Goal: Task Accomplishment & Management: Use online tool/utility

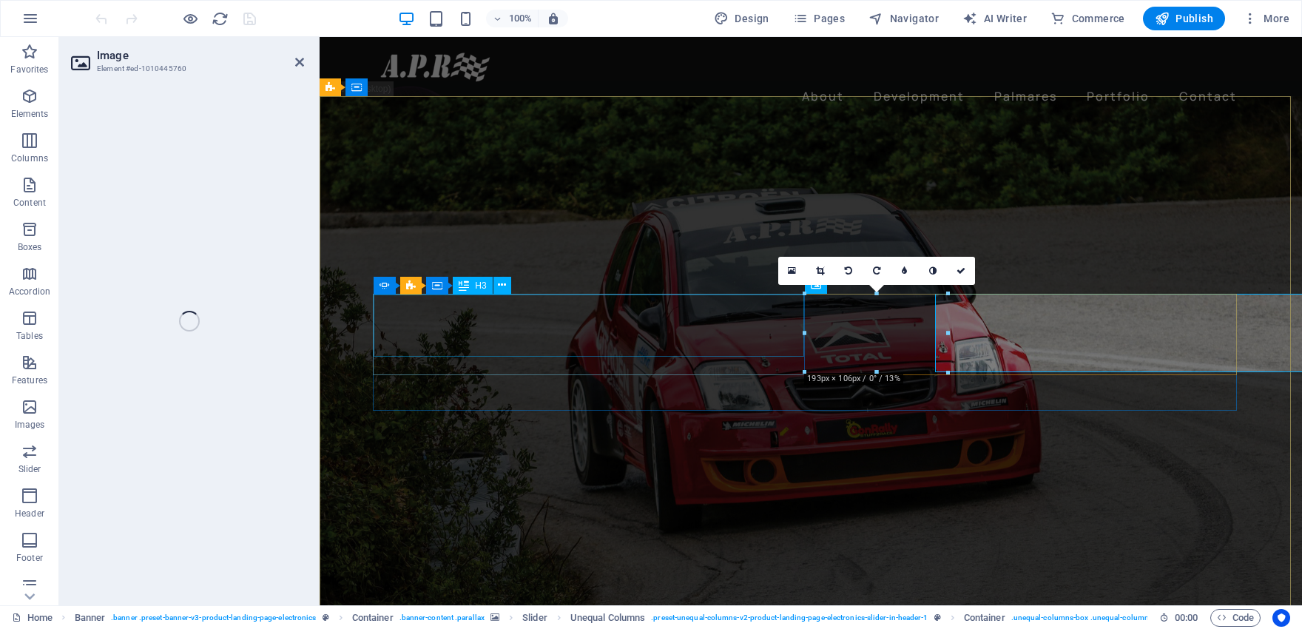
select select "px"
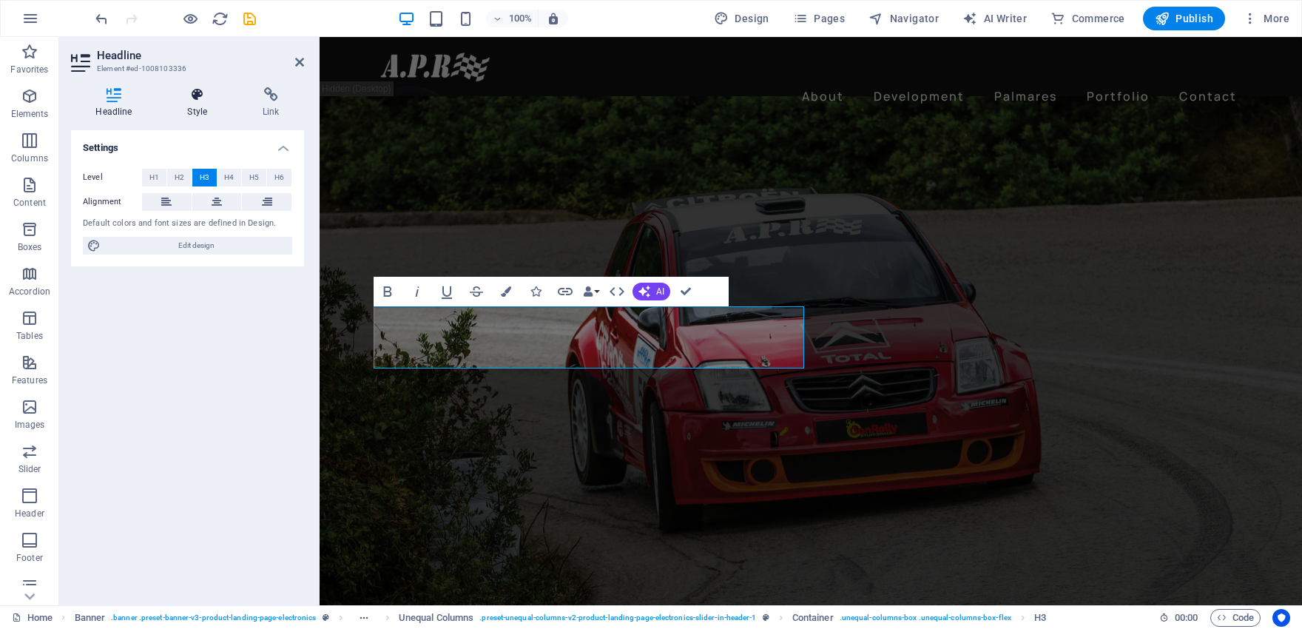
click at [200, 98] on icon at bounding box center [198, 94] width 70 height 15
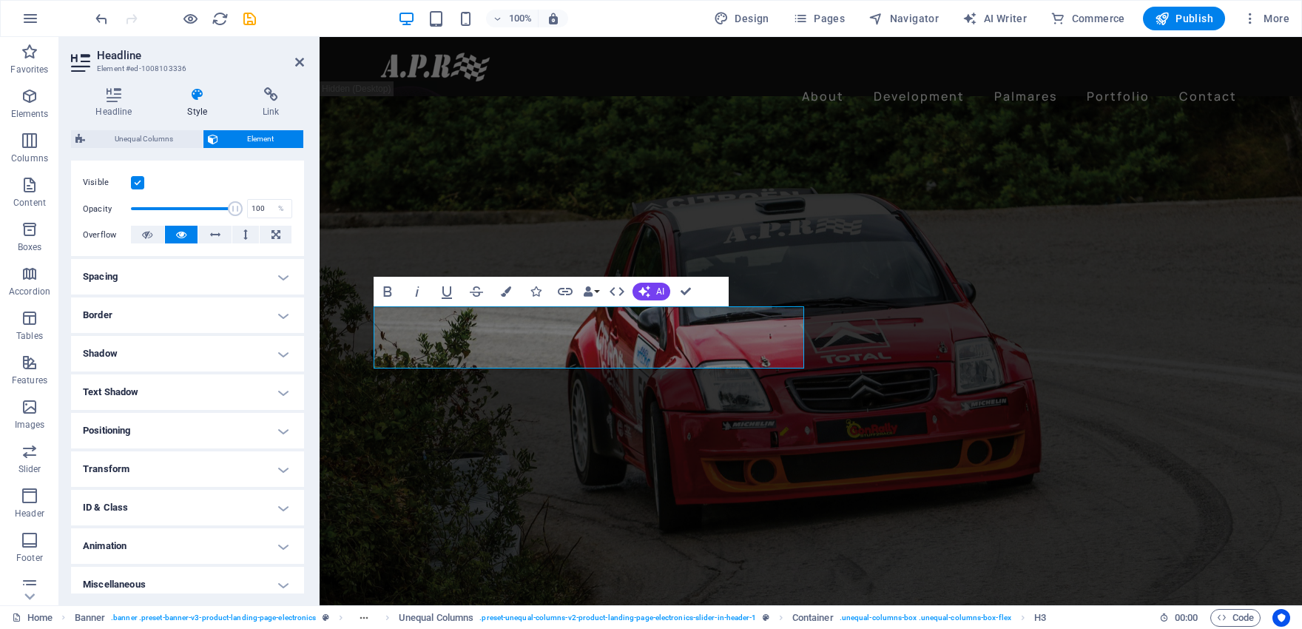
scroll to position [195, 0]
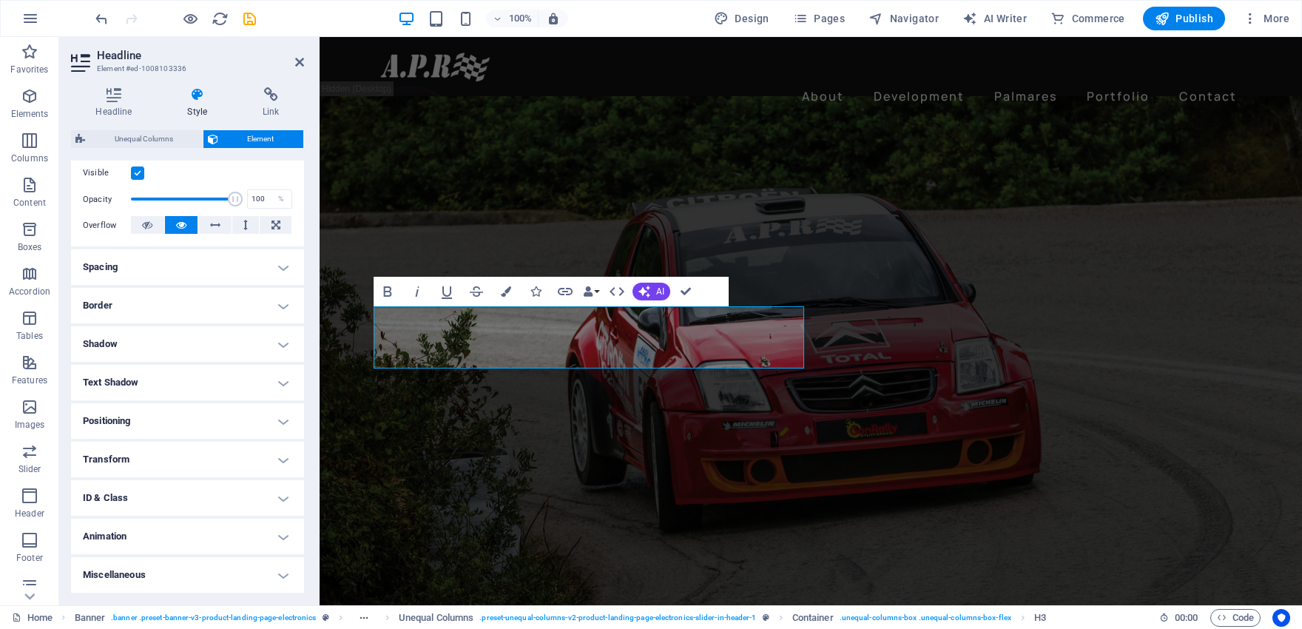
click at [272, 431] on h4 "Positioning" at bounding box center [187, 421] width 233 height 36
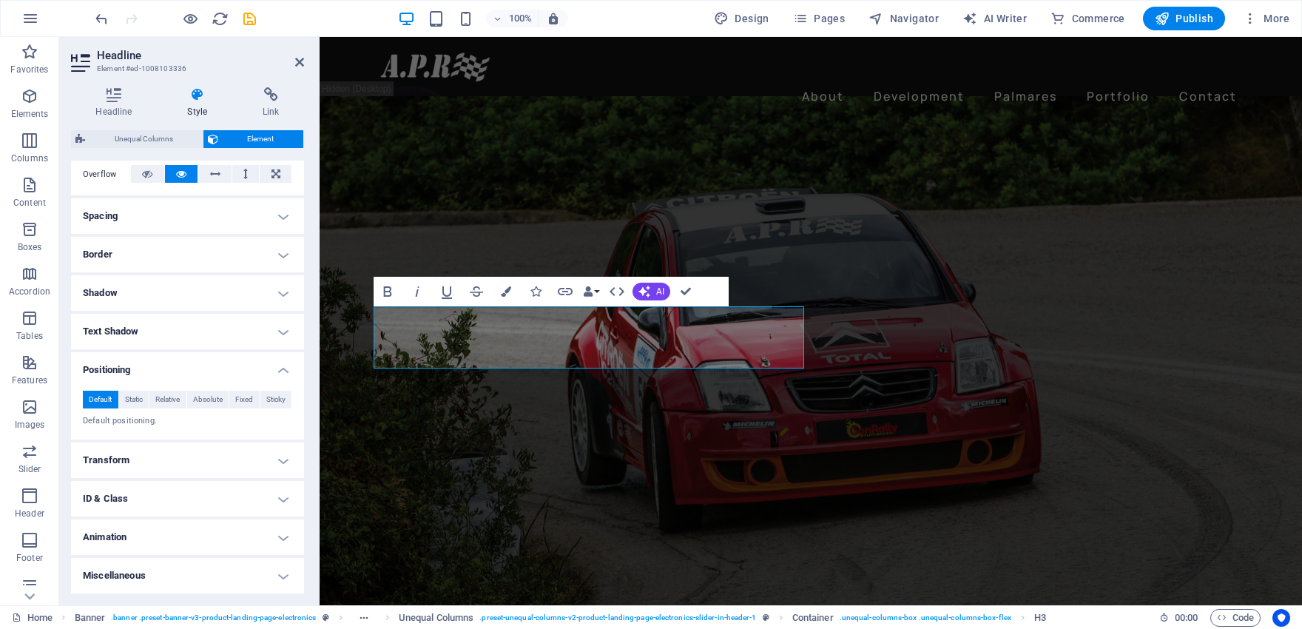
click at [127, 460] on h4 "Transform" at bounding box center [187, 460] width 233 height 36
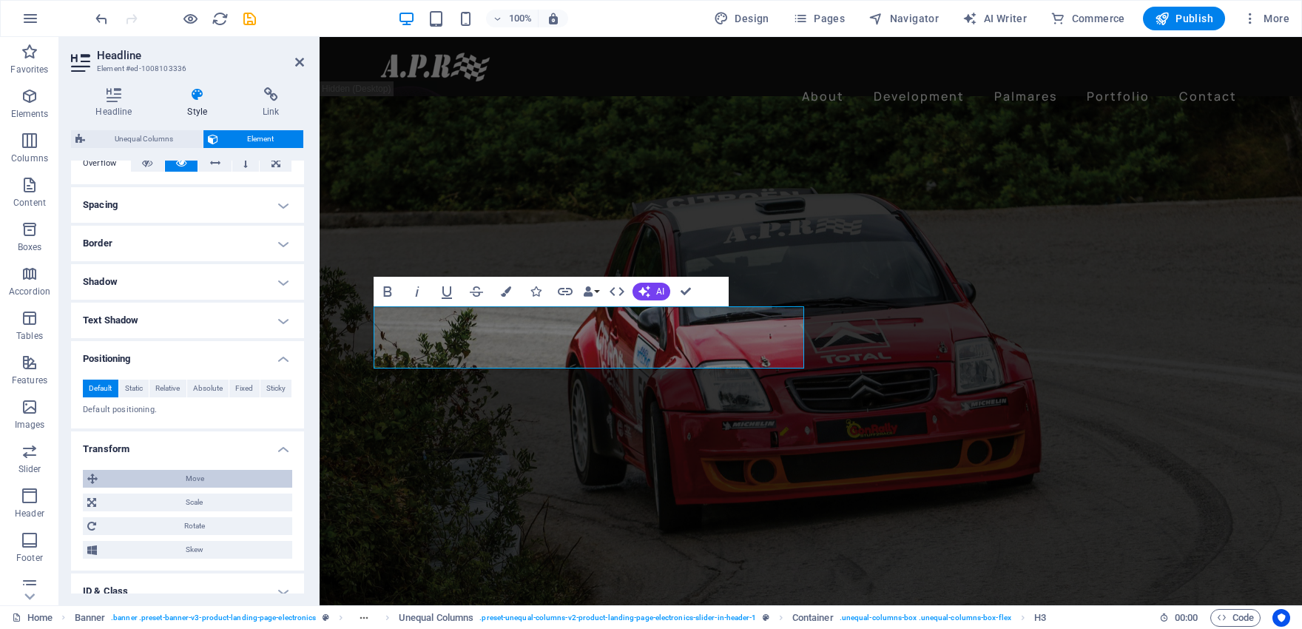
click at [201, 488] on span "Move" at bounding box center [195, 479] width 186 height 18
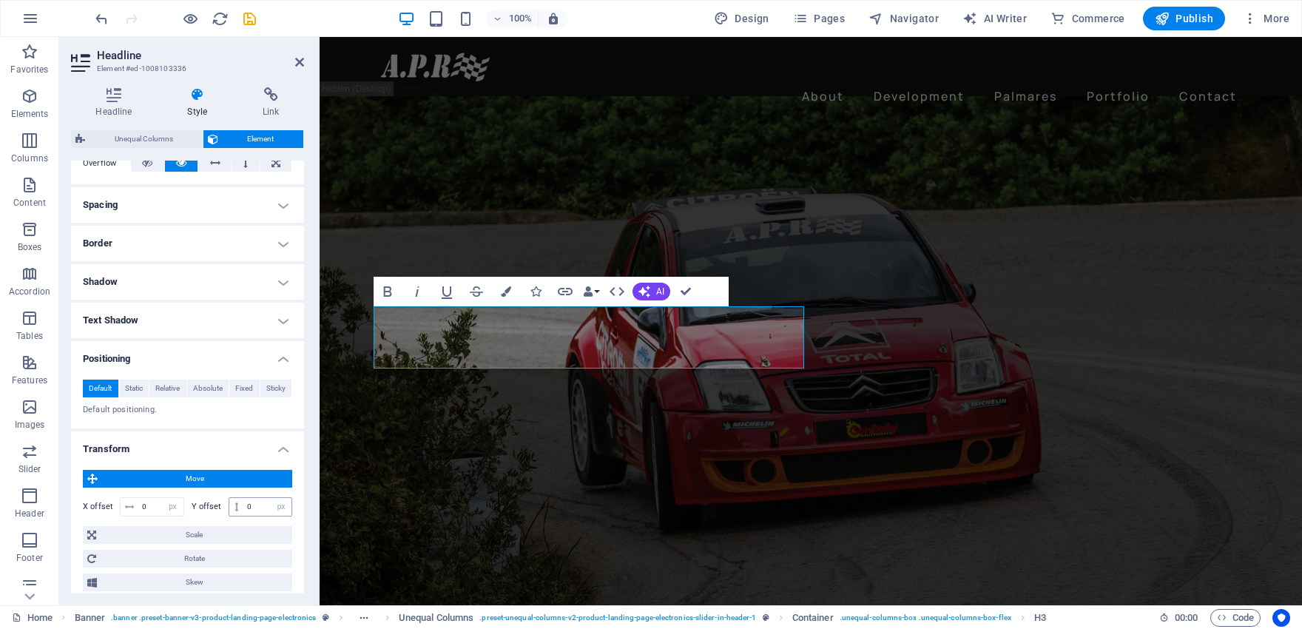
click at [235, 511] on icon at bounding box center [237, 506] width 4 height 9
drag, startPoint x: 246, startPoint y: 515, endPoint x: 238, endPoint y: 511, distance: 9.3
click at [243, 511] on input "0" at bounding box center [267, 507] width 48 height 18
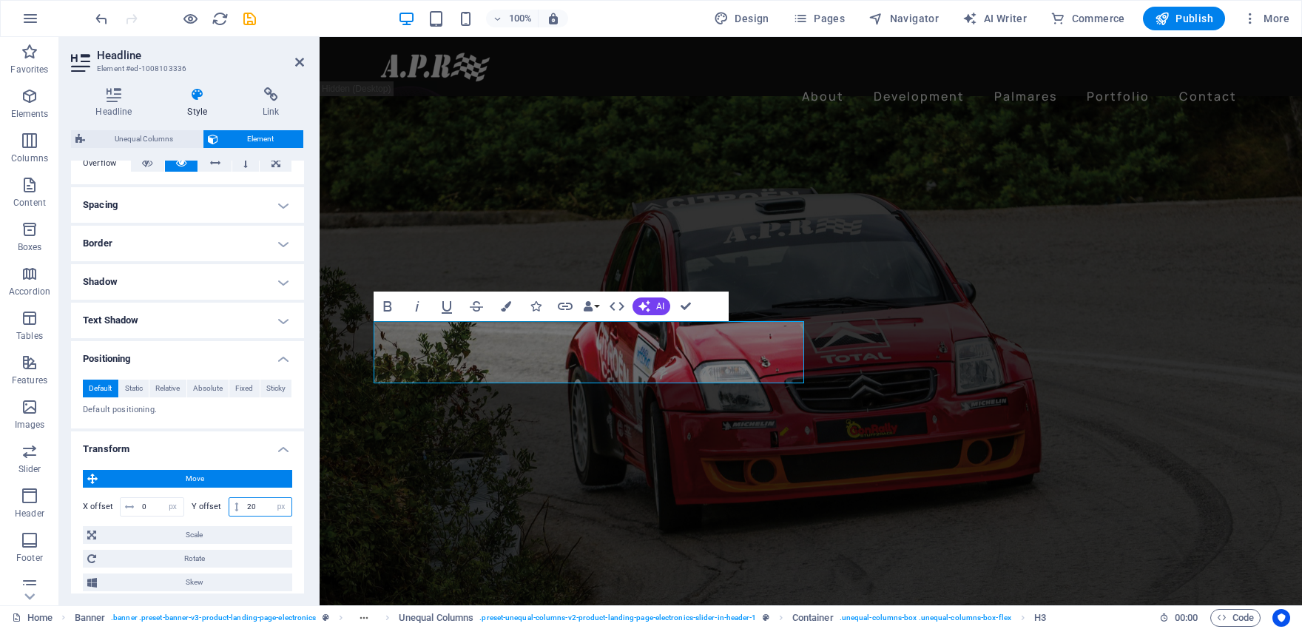
type input "2"
drag, startPoint x: 201, startPoint y: 610, endPoint x: 181, endPoint y: 628, distance: 27.2
